Goal: Task Accomplishment & Management: Complete application form

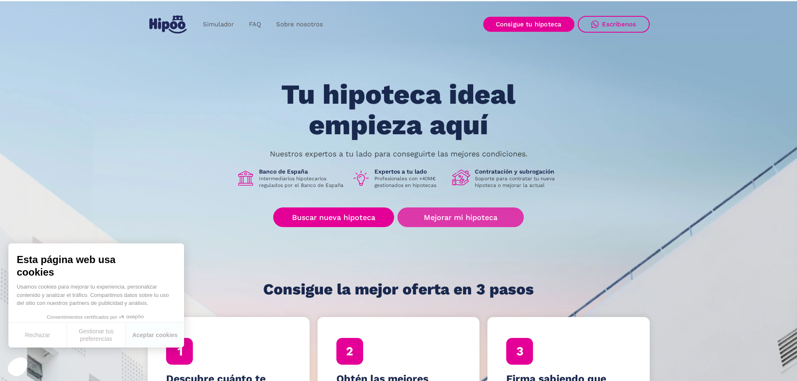
click at [448, 218] on link "Mejorar mi hipoteca" at bounding box center [460, 217] width 126 height 20
click at [457, 216] on link "Mejorar mi hipoteca" at bounding box center [460, 217] width 126 height 20
